Goal: Information Seeking & Learning: Find specific page/section

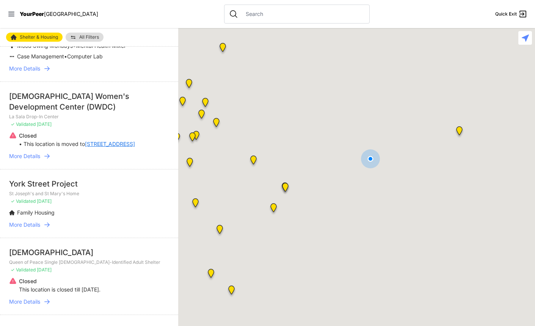
scroll to position [146, 0]
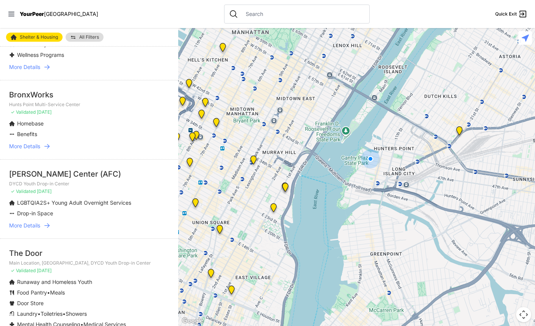
select select "nearby"
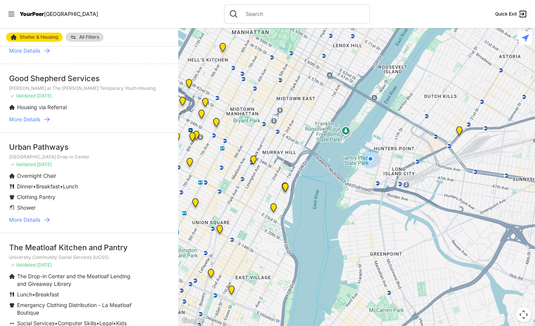
scroll to position [1038, 0]
click at [459, 128] on img "Queens - Main Office" at bounding box center [460, 132] width 16 height 18
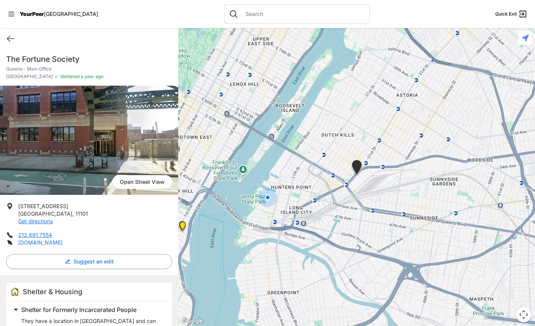
click at [35, 243] on link "[DOMAIN_NAME]" at bounding box center [40, 242] width 44 height 6
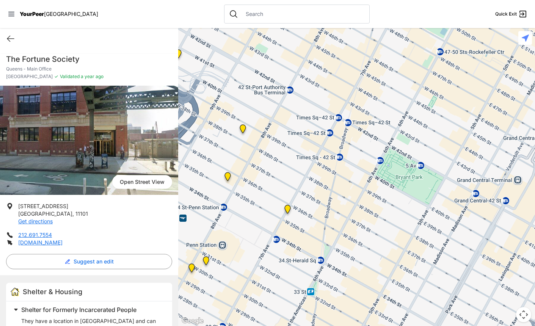
click at [288, 208] on img "Main Office" at bounding box center [288, 211] width 16 height 18
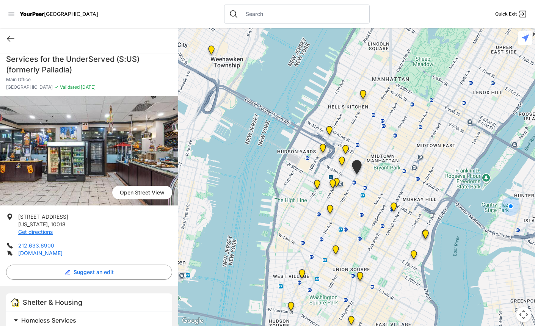
click at [30, 253] on link "[DOMAIN_NAME]" at bounding box center [40, 253] width 44 height 6
